Goal: Go to known website: Go to known website

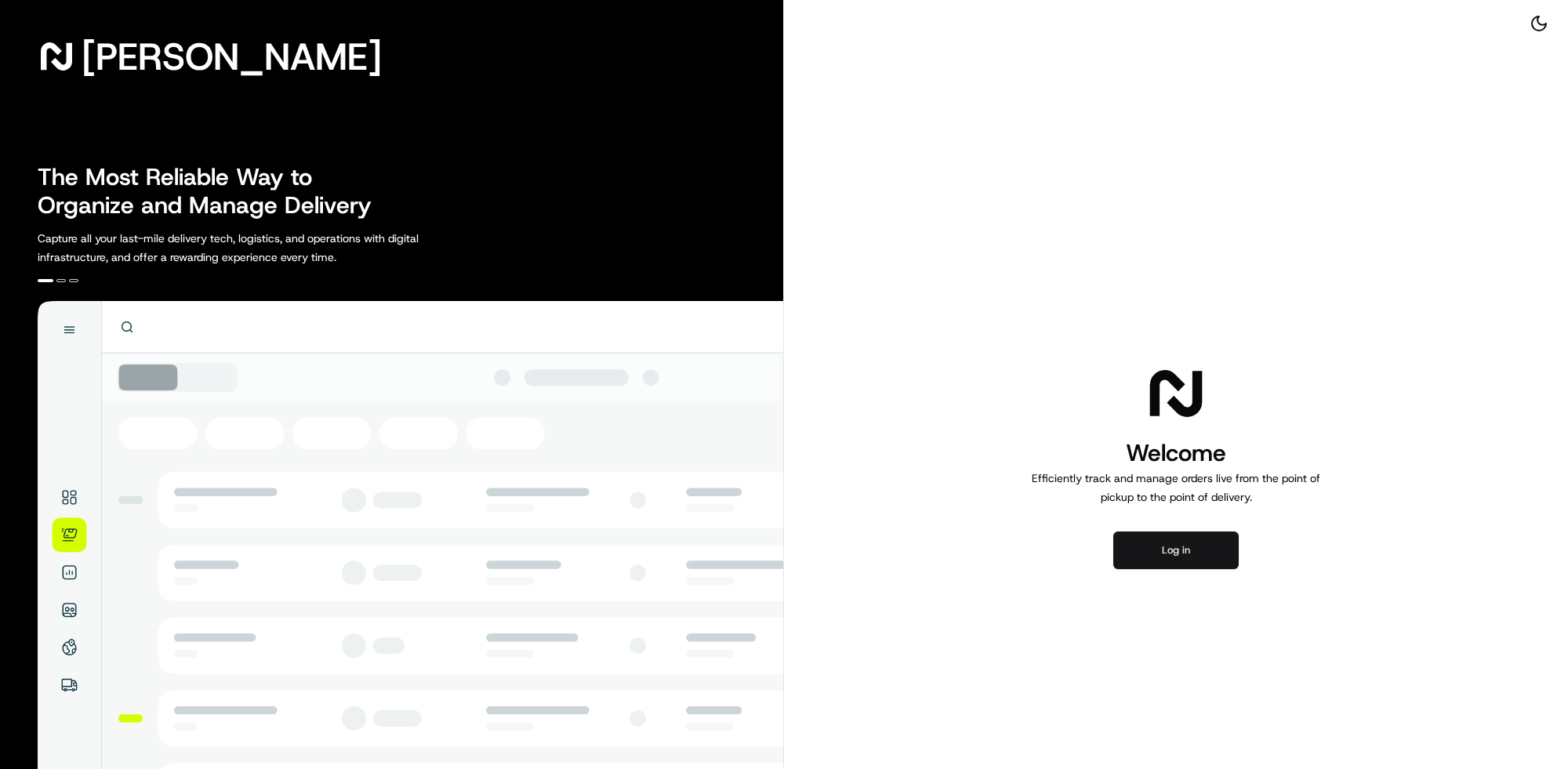
click at [1175, 559] on button "Log in" at bounding box center [1176, 550] width 126 height 38
